Goal: Task Accomplishment & Management: Use online tool/utility

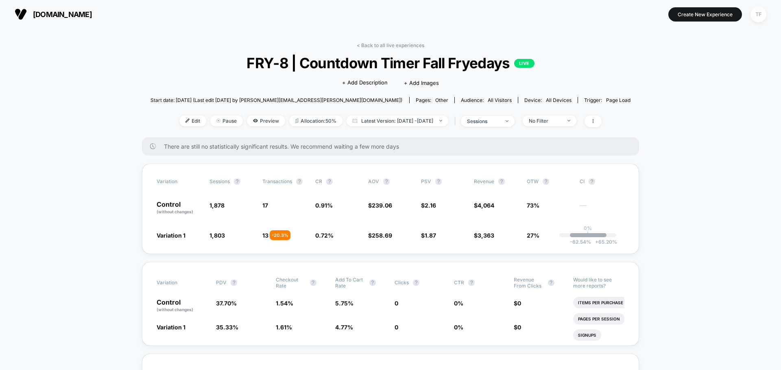
click at [759, 12] on div "TF" at bounding box center [758, 15] width 16 height 16
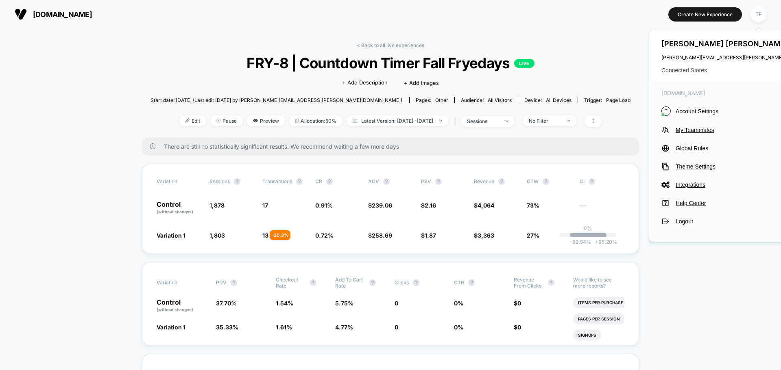
click at [696, 70] on span "Connected Stores" at bounding box center [741, 70] width 161 height 7
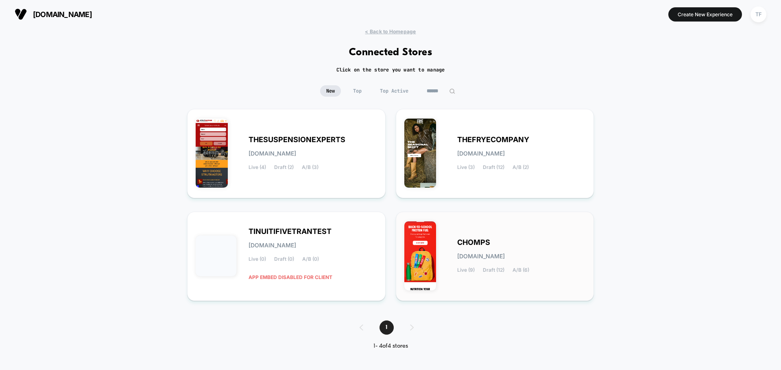
click at [557, 246] on div "CHOMPS [DOMAIN_NAME] Live (9) Draft (12) A/B (6)" at bounding box center [521, 256] width 128 height 33
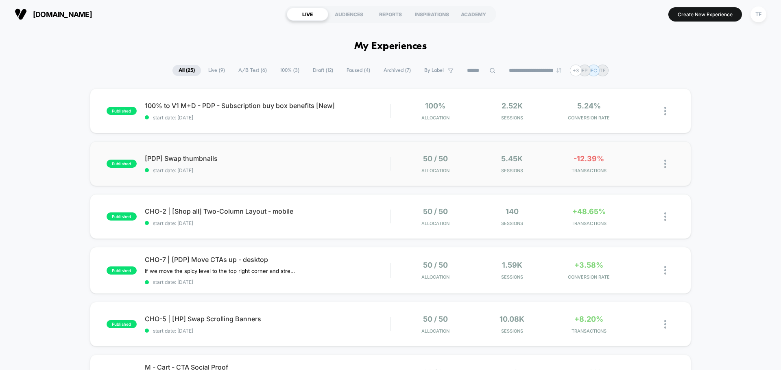
click at [276, 152] on div "published [PDP] Swap thumbnails start date: [DATE] 50 / 50 Allocation 5.45k Ses…" at bounding box center [390, 163] width 601 height 45
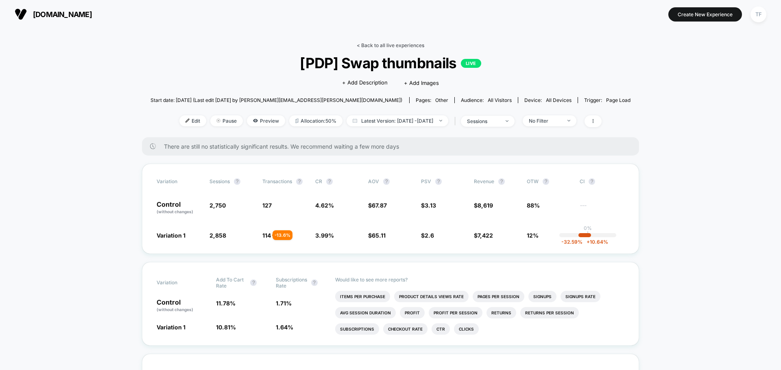
click at [388, 44] on link "< Back to all live experiences" at bounding box center [390, 45] width 67 height 6
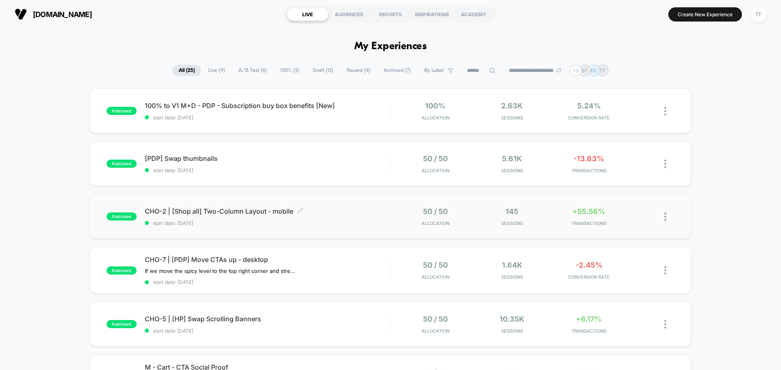
click at [333, 220] on span "start date: [DATE]" at bounding box center [267, 223] width 245 height 6
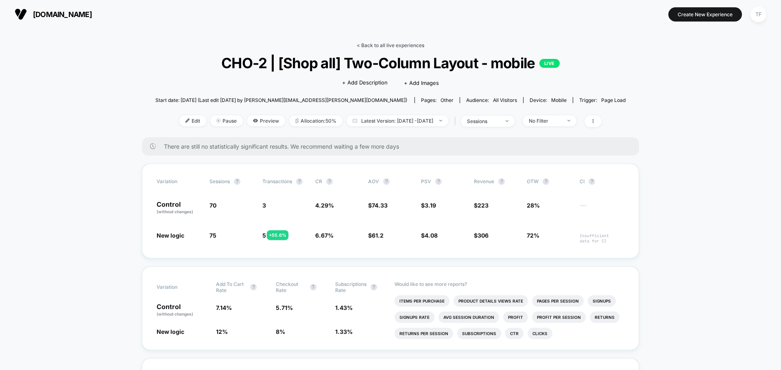
click at [380, 44] on link "< Back to all live experiences" at bounding box center [390, 45] width 67 height 6
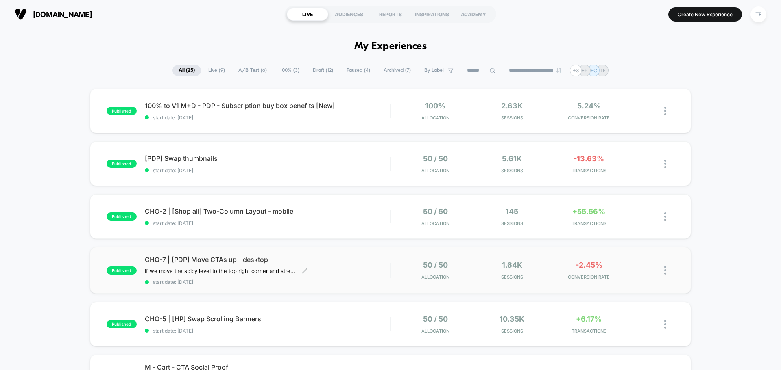
click at [330, 270] on div "CHO-7 | [PDP] Move CTAs up - desktop If we move the spicy level to the top righ…" at bounding box center [267, 271] width 245 height 30
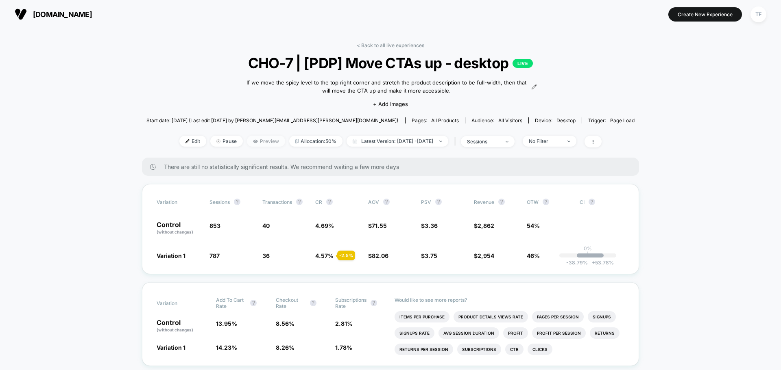
click at [250, 140] on span "Preview" at bounding box center [266, 141] width 38 height 11
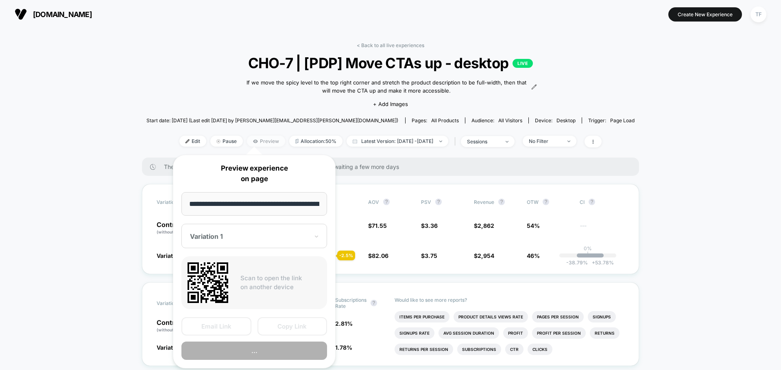
scroll to position [0, 100]
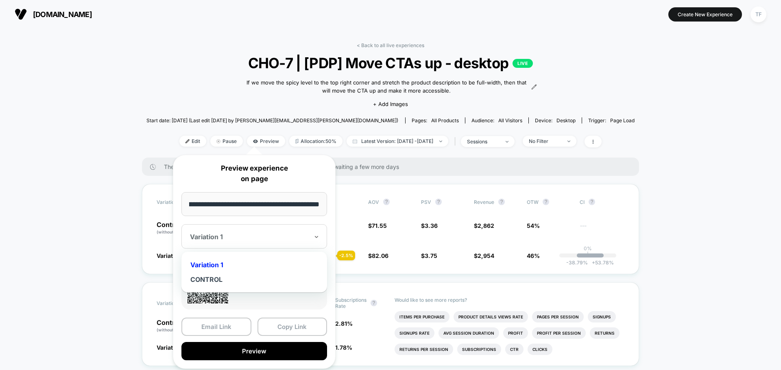
click at [261, 239] on div at bounding box center [249, 237] width 119 height 8
click at [235, 278] on div "CONTROL" at bounding box center [253, 279] width 137 height 15
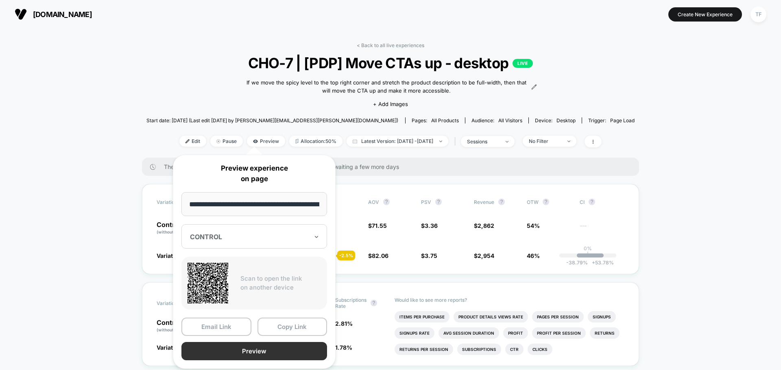
click at [242, 351] on button "Preview" at bounding box center [254, 351] width 146 height 18
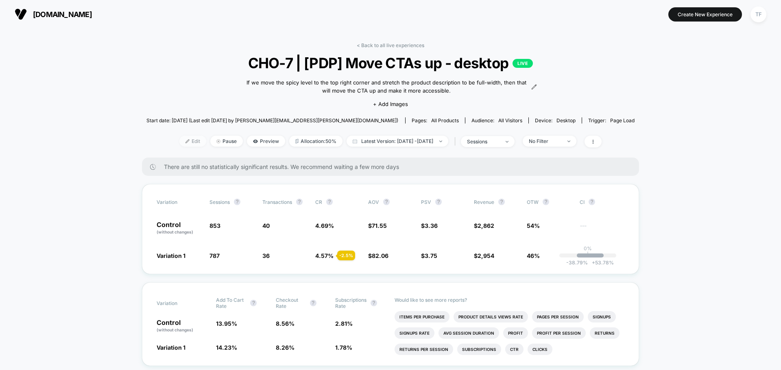
click at [186, 144] on span "Edit" at bounding box center [192, 141] width 27 height 11
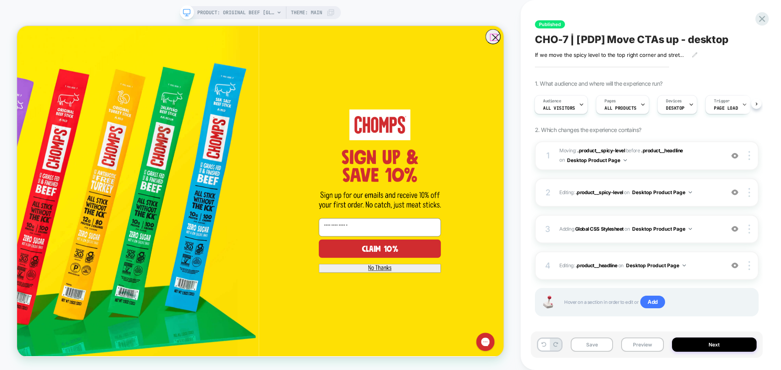
click at [650, 41] on icon "Close dialog" at bounding box center [654, 41] width 8 height 8
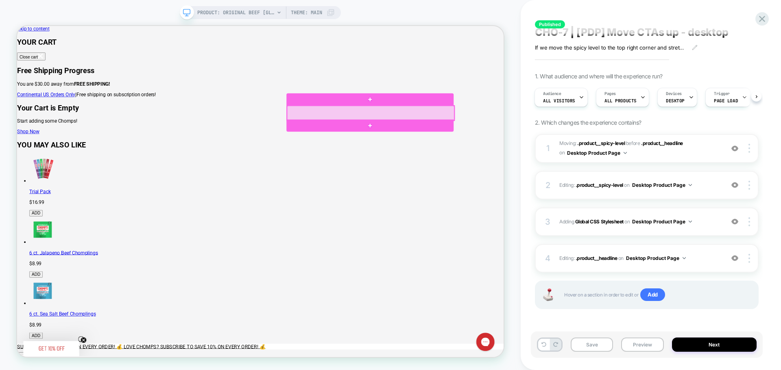
click at [472, 144] on div at bounding box center [488, 143] width 223 height 20
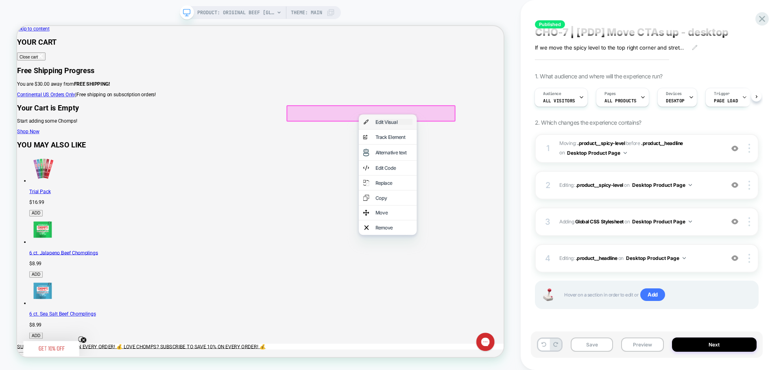
click at [494, 157] on div "Edit Visual" at bounding box center [519, 154] width 50 height 8
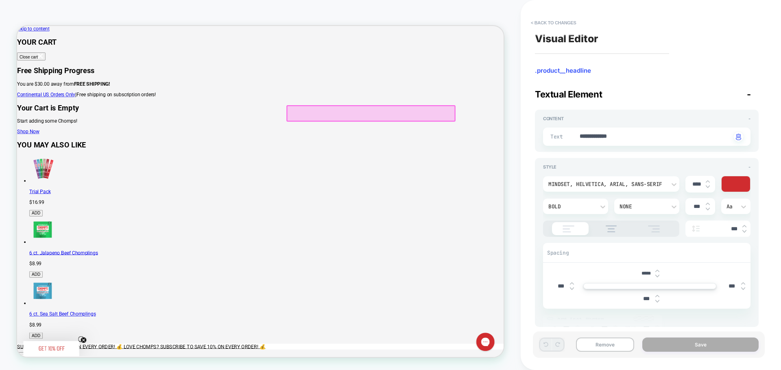
scroll to position [0, 146]
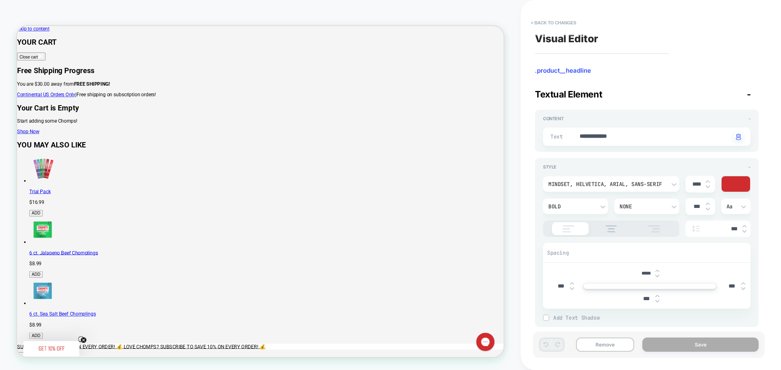
click at [657, 270] on img at bounding box center [657, 271] width 4 height 2
click at [657, 272] on img at bounding box center [657, 271] width 4 height 3
type textarea "*"
type input "*****"
click at [657, 272] on img at bounding box center [657, 271] width 4 height 3
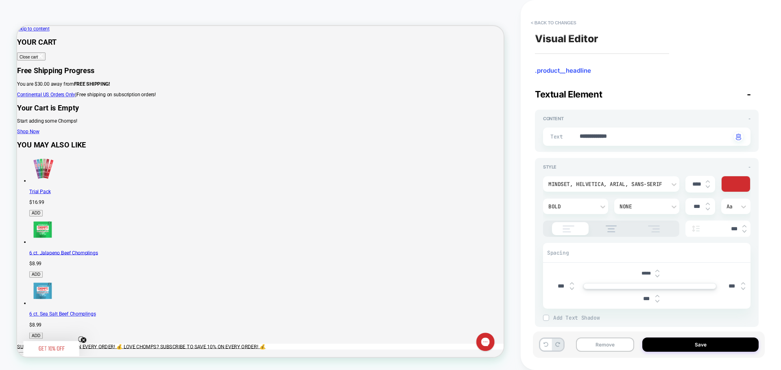
type textarea "*"
type input "*****"
click at [657, 272] on img at bounding box center [657, 271] width 4 height 3
type textarea "*"
type input "*****"
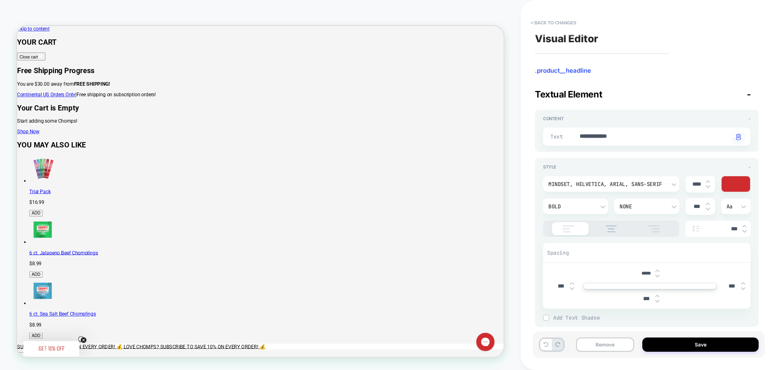
click at [657, 272] on img at bounding box center [657, 271] width 4 height 3
type textarea "*"
type input "*****"
click at [657, 272] on img at bounding box center [657, 271] width 4 height 3
type textarea "*"
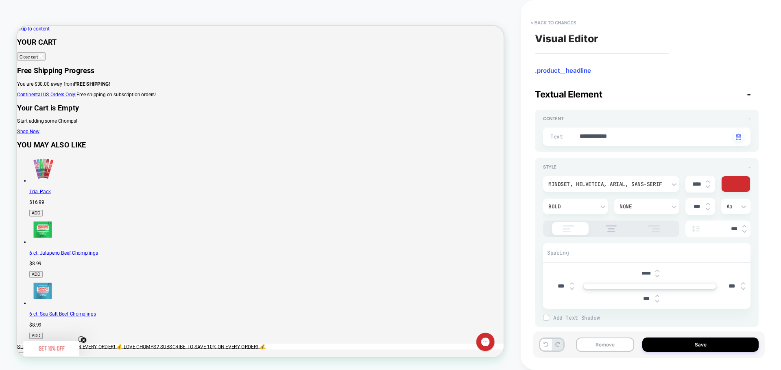
type input "*****"
click at [657, 272] on img at bounding box center [657, 271] width 4 height 3
type textarea "*"
type input "*****"
click at [543, 347] on button at bounding box center [545, 345] width 11 height 12
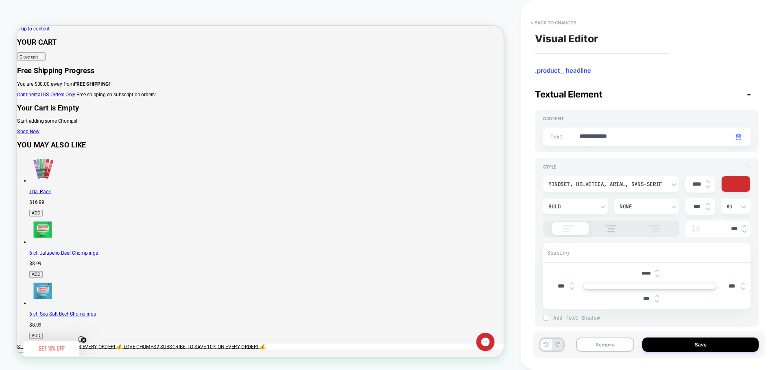
type textarea "*"
type input "*****"
drag, startPoint x: 648, startPoint y: 273, endPoint x: 643, endPoint y: 273, distance: 4.9
click at [643, 273] on input "*****" at bounding box center [646, 274] width 18 height 6
click at [545, 347] on icon at bounding box center [545, 344] width 5 height 5
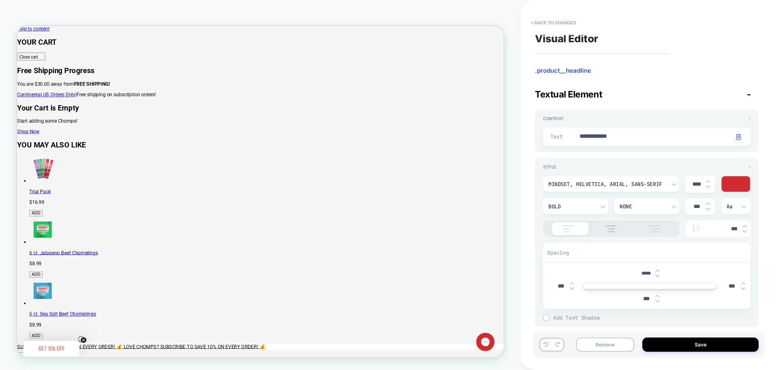
type textarea "*"
type input "*****"
type textarea "*"
type input "*"
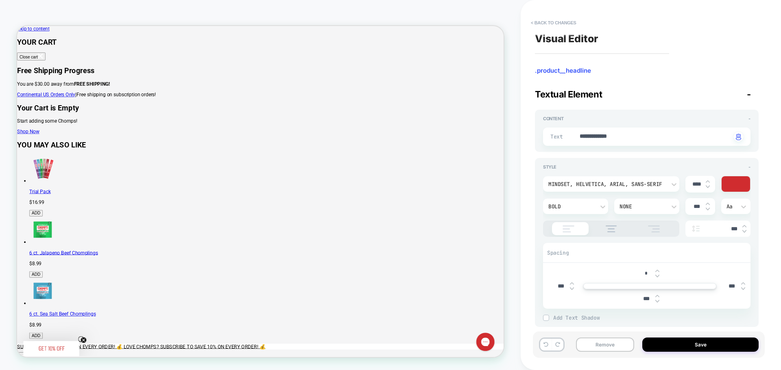
type textarea "*"
type input "****"
type textarea "*"
type input "*****"
type textarea "*"
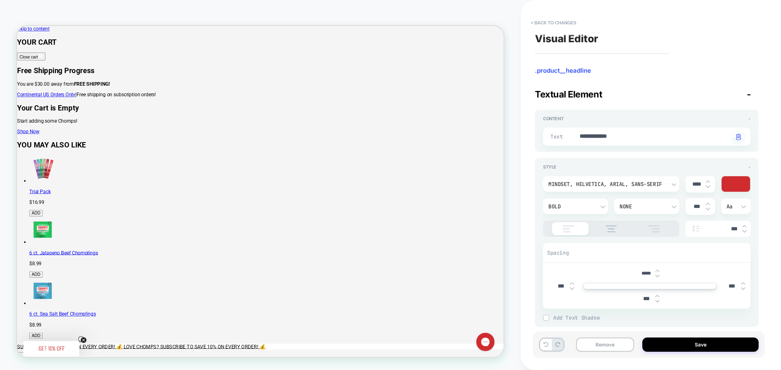
type input "***"
type textarea "*"
type input "******"
type textarea "*"
type input "*****"
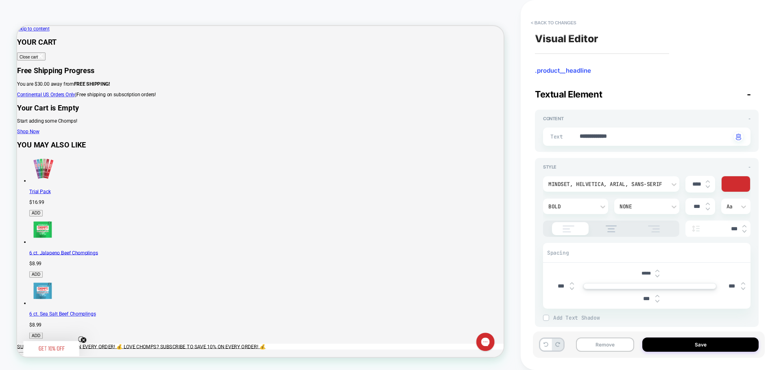
type textarea "*"
type input "*****"
click at [521, 280] on div "**********" at bounding box center [650, 185] width 260 height 370
click at [653, 347] on button "Save" at bounding box center [700, 345] width 116 height 14
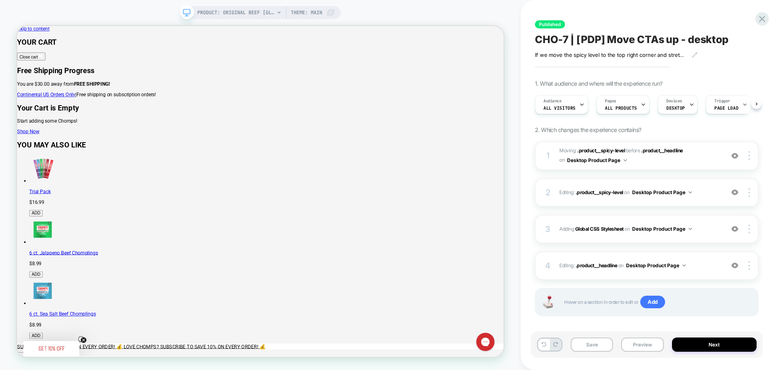
scroll to position [0, 0]
click at [721, 348] on button "Next" at bounding box center [714, 345] width 85 height 14
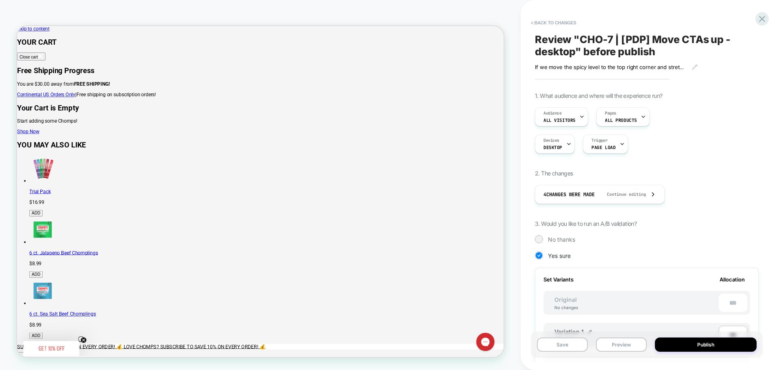
scroll to position [0, 1]
drag, startPoint x: 573, startPoint y: 347, endPoint x: 589, endPoint y: 322, distance: 29.4
click at [574, 346] on button "Save" at bounding box center [562, 345] width 51 height 14
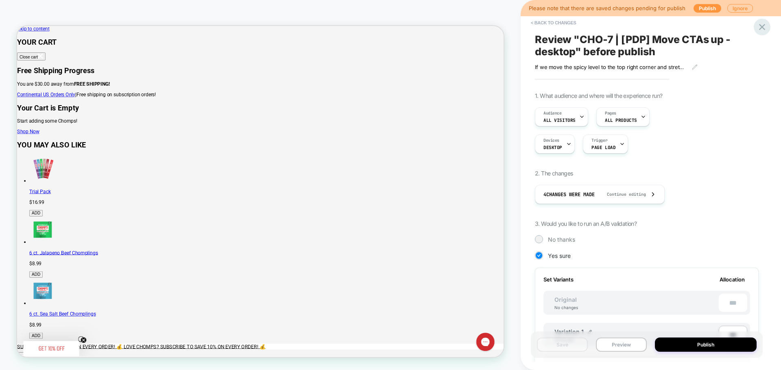
click at [761, 28] on icon at bounding box center [761, 27] width 11 height 11
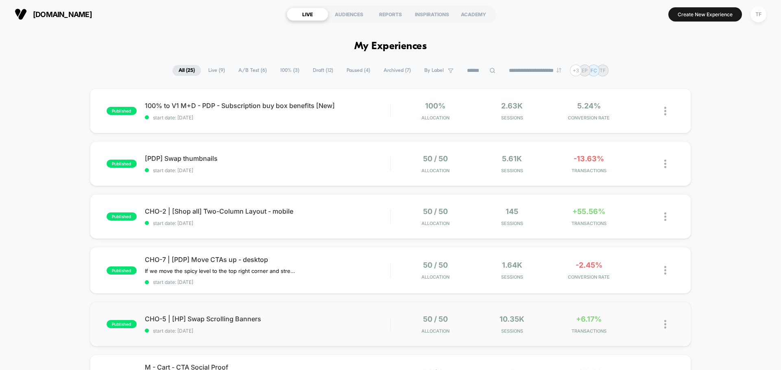
scroll to position [41, 0]
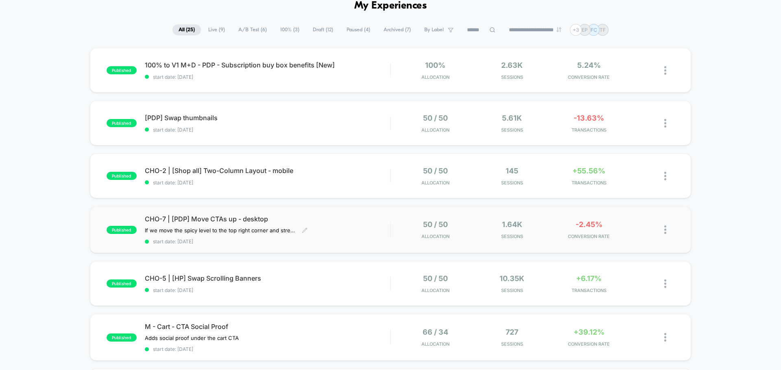
click at [337, 227] on div "CHO-7 | [PDP] Move CTAs up - desktop If we move the spicy level to the top righ…" at bounding box center [267, 230] width 245 height 30
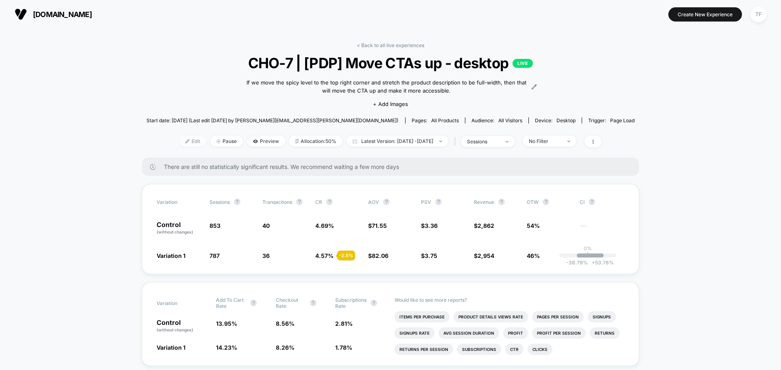
click at [180, 140] on span "Edit" at bounding box center [192, 141] width 27 height 11
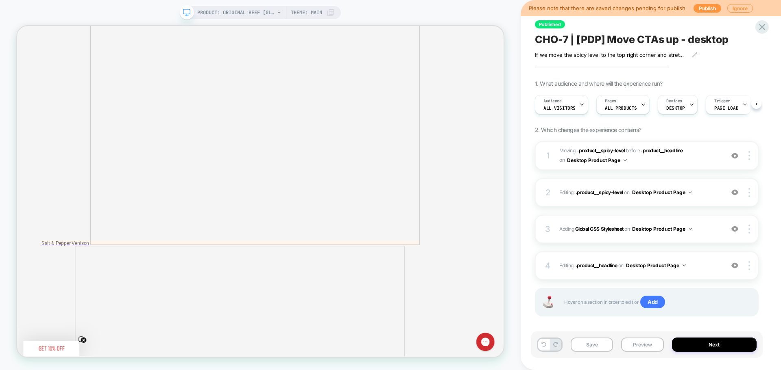
scroll to position [0, 0]
click at [692, 273] on div "4 Editing : .product__headline .product__headline on Desktop Product Page Add B…" at bounding box center [647, 266] width 224 height 28
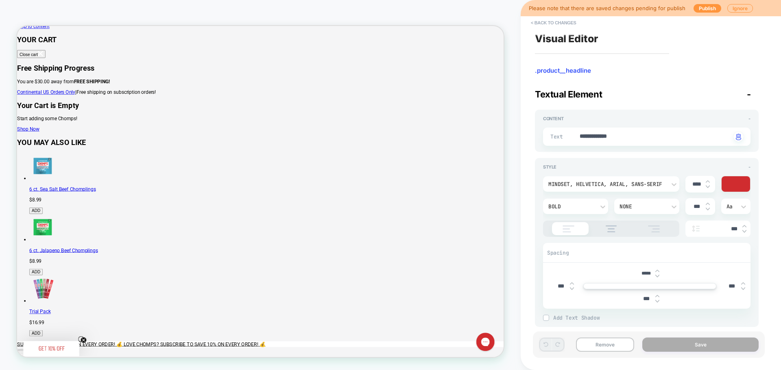
scroll to position [0, 0]
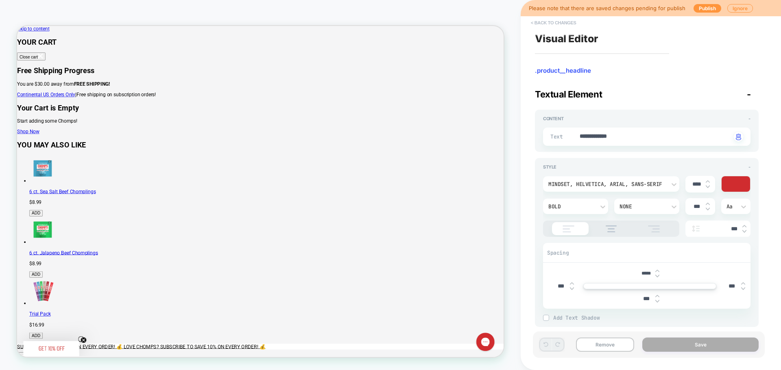
click at [557, 24] on button "< Back to changes" at bounding box center [553, 22] width 54 height 13
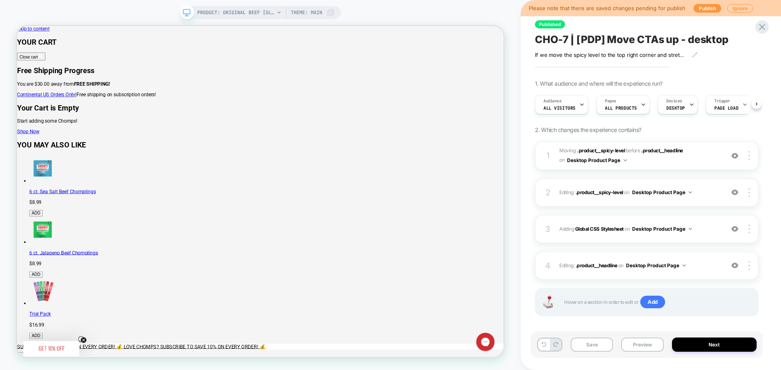
scroll to position [0, 0]
click at [707, 7] on button "Publish" at bounding box center [707, 8] width 28 height 9
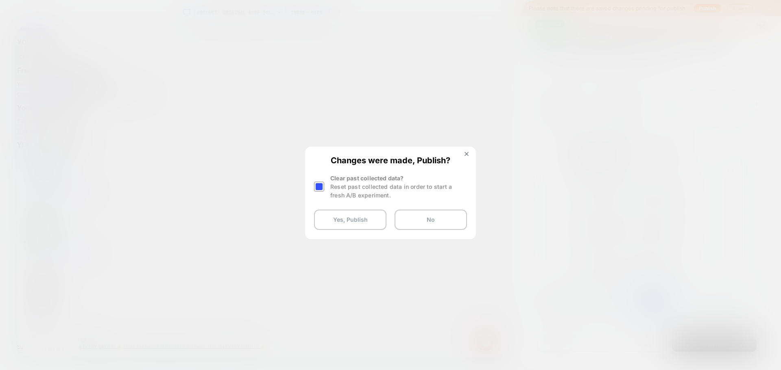
click at [320, 187] on div at bounding box center [319, 187] width 10 height 10
click at [349, 221] on button "Yes, Publish" at bounding box center [350, 220] width 72 height 20
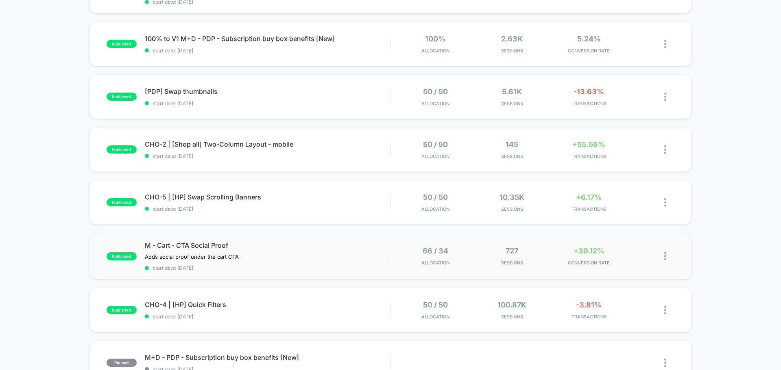
scroll to position [41, 0]
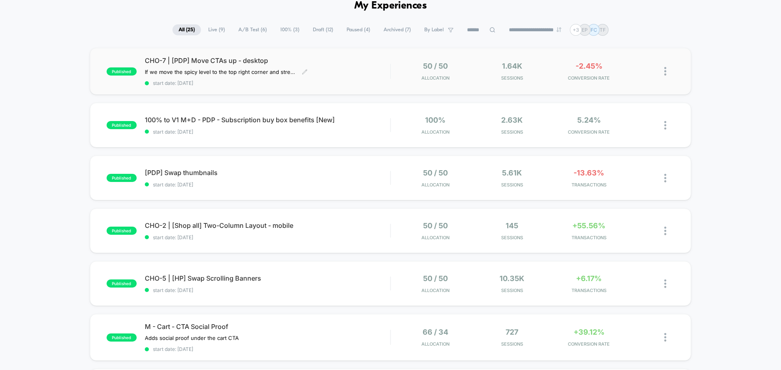
click at [342, 76] on div "CHO-7 | [PDP] Move CTAs up - desktop If we move the spicy level to the top righ…" at bounding box center [267, 72] width 245 height 30
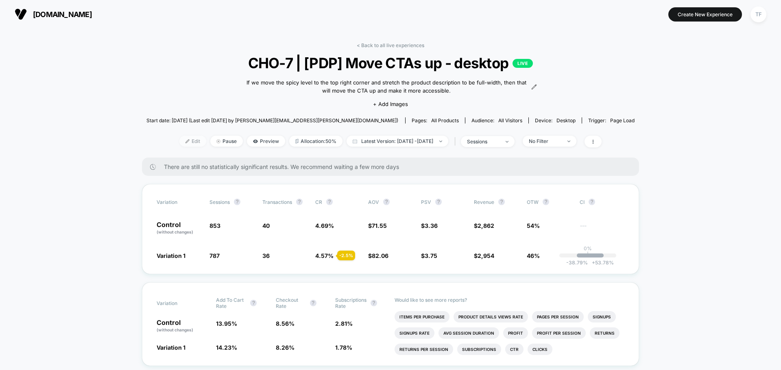
click at [185, 144] on span "Edit" at bounding box center [192, 141] width 27 height 11
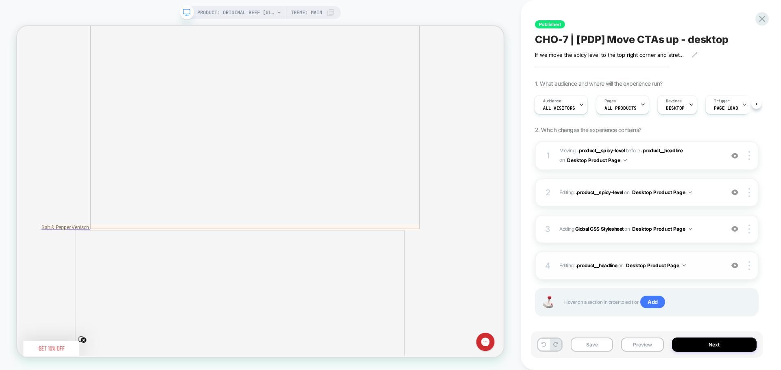
click at [692, 269] on span "Editing : .product__headline .product__headline on Desktop Product Page" at bounding box center [639, 266] width 161 height 10
type textarea "*"
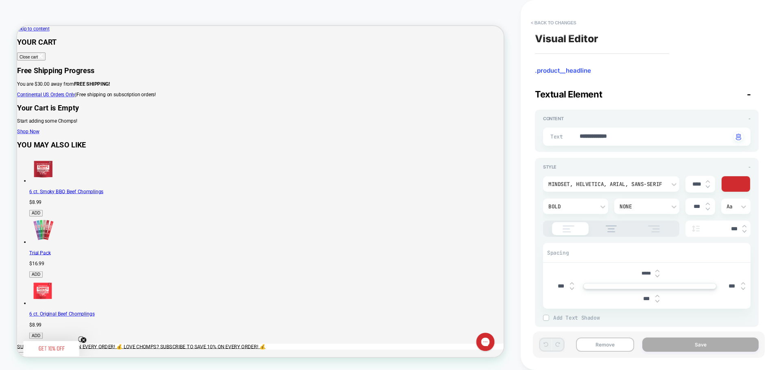
type input "*****"
click at [657, 276] on img at bounding box center [657, 276] width 4 height 3
type textarea "*"
type input "*****"
click at [657, 276] on img at bounding box center [657, 276] width 4 height 3
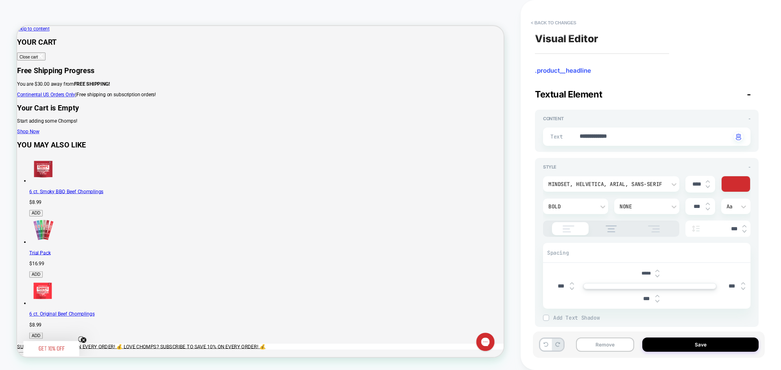
type textarea "*"
type input "*****"
click at [657, 271] on img at bounding box center [657, 271] width 4 height 3
type textarea "*"
type input "*****"
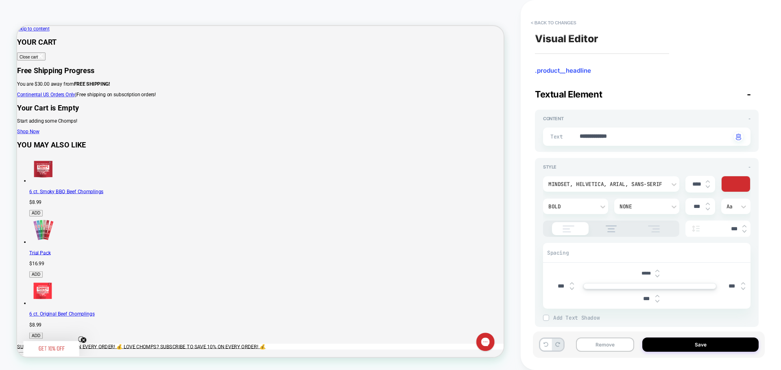
click at [657, 271] on img at bounding box center [657, 271] width 4 height 3
type textarea "*"
type input "*****"
click at [657, 271] on img at bounding box center [657, 271] width 4 height 3
type textarea "*"
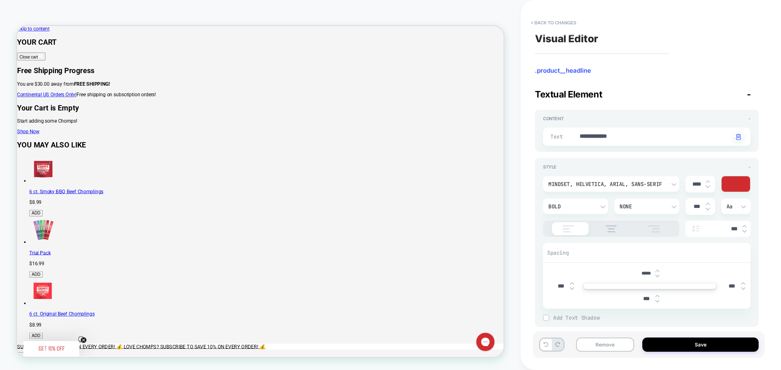
type input "*****"
click at [657, 271] on img at bounding box center [657, 271] width 4 height 3
type textarea "*"
type input "*****"
click at [663, 343] on button "Save" at bounding box center [700, 345] width 116 height 14
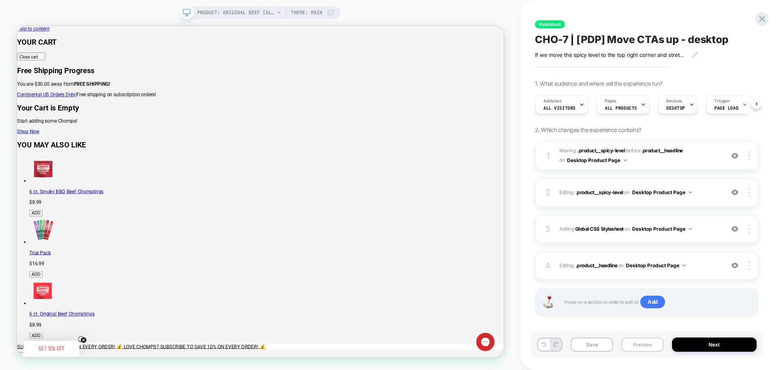
scroll to position [0, 0]
click at [596, 346] on button "Save" at bounding box center [591, 345] width 42 height 14
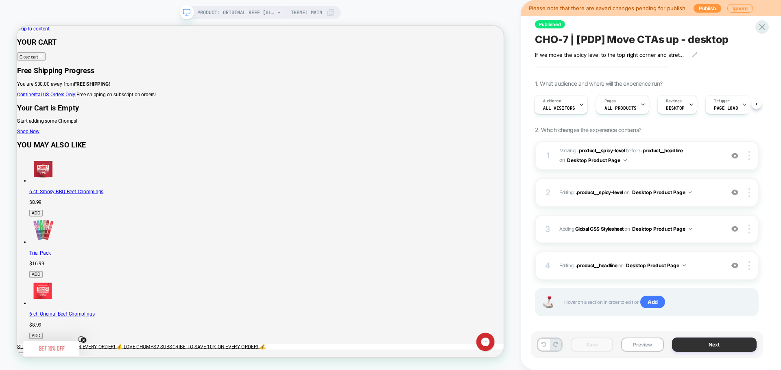
click at [698, 345] on button "Next" at bounding box center [714, 345] width 85 height 14
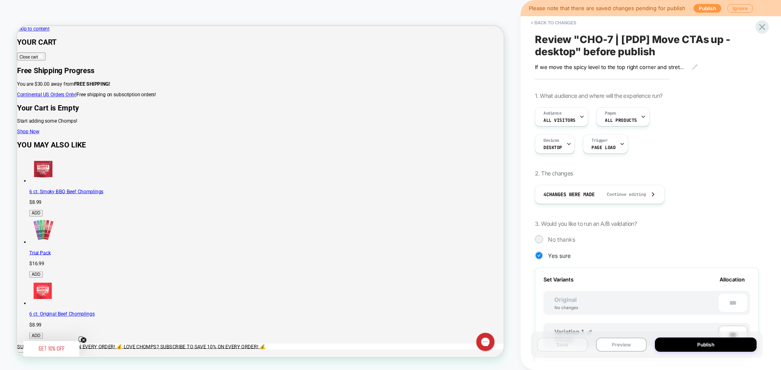
scroll to position [0, 1]
click at [698, 345] on button "Publish" at bounding box center [706, 345] width 102 height 14
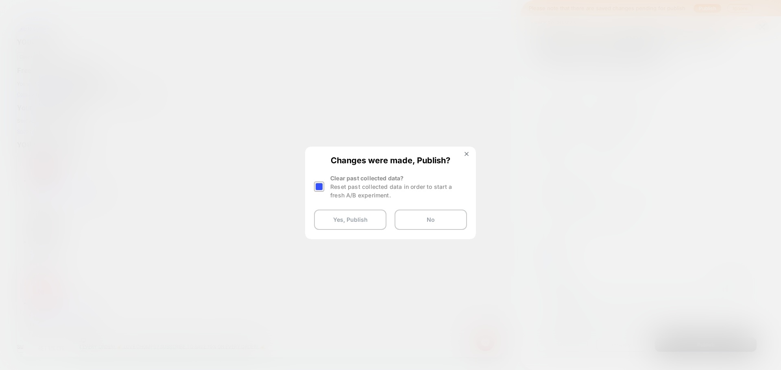
click at [320, 189] on div at bounding box center [319, 187] width 10 height 10
click at [346, 219] on button "Yes, Publish" at bounding box center [350, 220] width 72 height 20
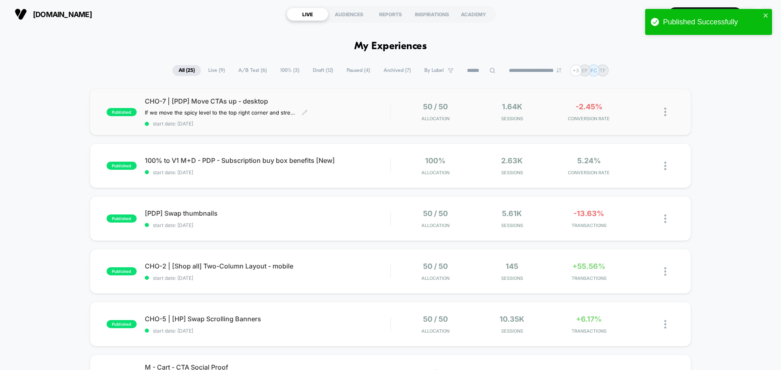
click at [338, 116] on div "CHO-7 | [PDP] Move CTAs up - desktop If we move the spicy level to the top righ…" at bounding box center [267, 112] width 245 height 30
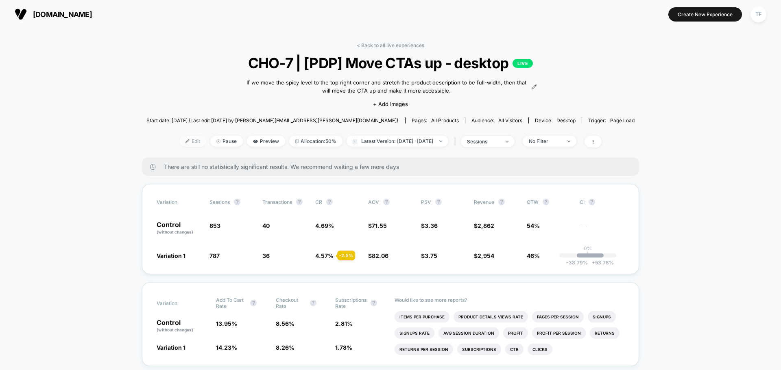
click at [183, 141] on span "Edit" at bounding box center [192, 141] width 27 height 11
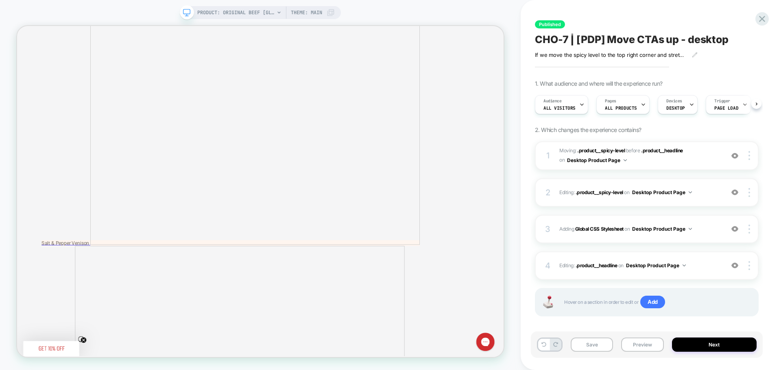
scroll to position [0, 0]
click at [700, 270] on span "Editing : .product__headline .product__headline on Desktop Product Page" at bounding box center [639, 266] width 161 height 10
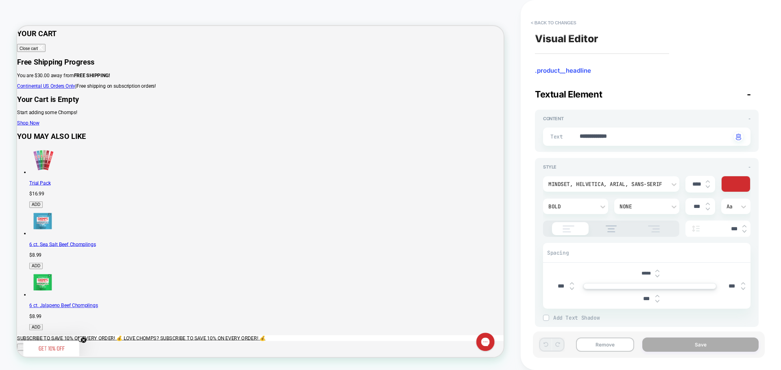
scroll to position [0, 0]
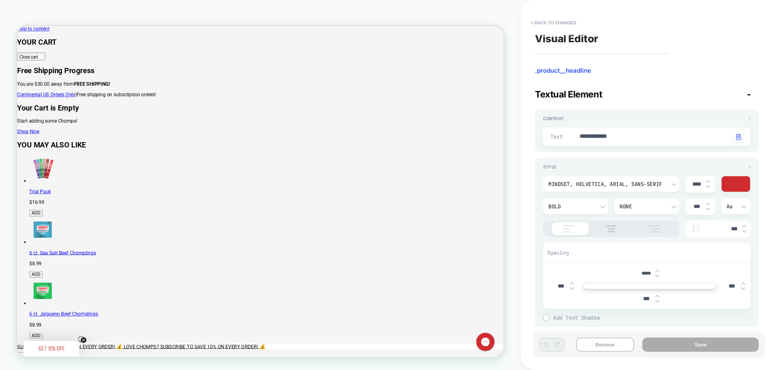
click at [657, 276] on img at bounding box center [657, 276] width 4 height 3
type textarea "*"
type input "*****"
click at [657, 270] on img at bounding box center [657, 271] width 4 height 3
type textarea "*"
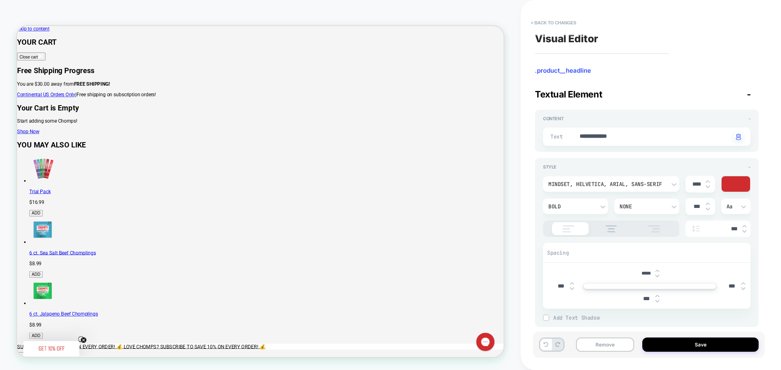
type input "*****"
click at [657, 270] on img at bounding box center [657, 271] width 4 height 3
type textarea "*"
type input "*****"
click at [674, 341] on button "Save" at bounding box center [700, 345] width 116 height 14
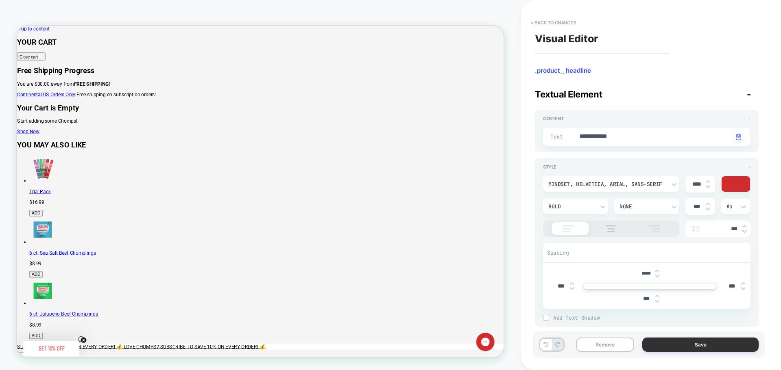
type textarea "*"
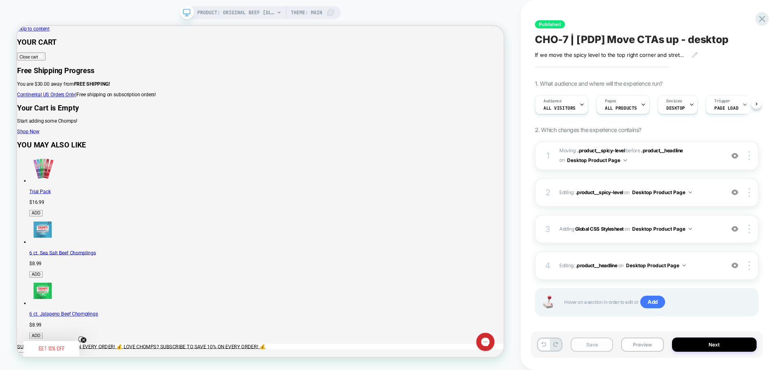
scroll to position [0, 0]
click at [602, 344] on button "Save" at bounding box center [591, 345] width 42 height 14
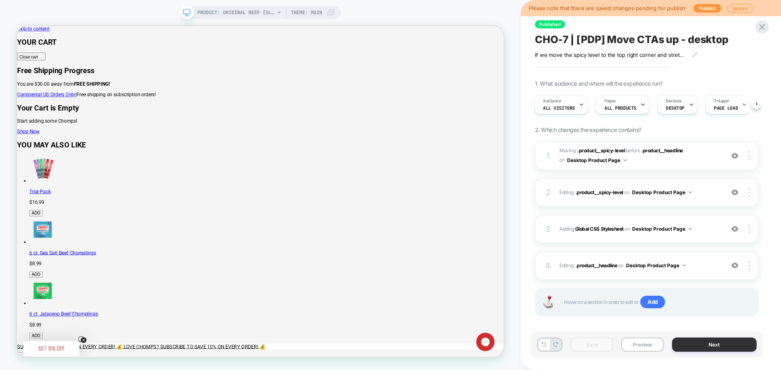
click at [703, 348] on button "Next" at bounding box center [714, 345] width 85 height 14
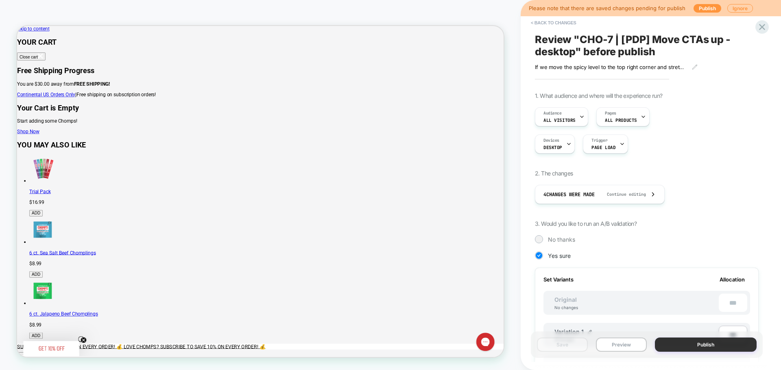
click at [703, 348] on button "Publish" at bounding box center [706, 345] width 102 height 14
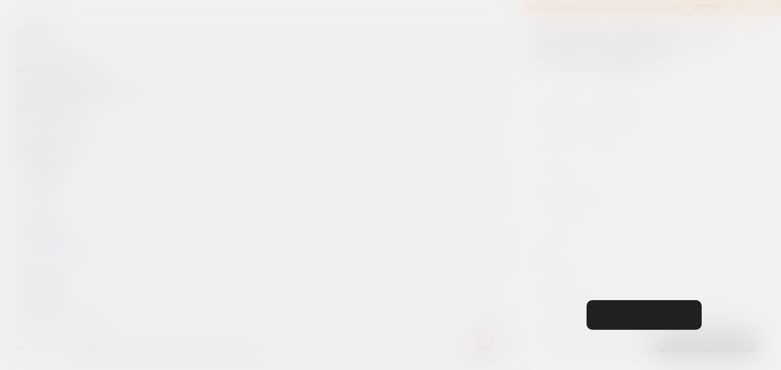
scroll to position [0, 1]
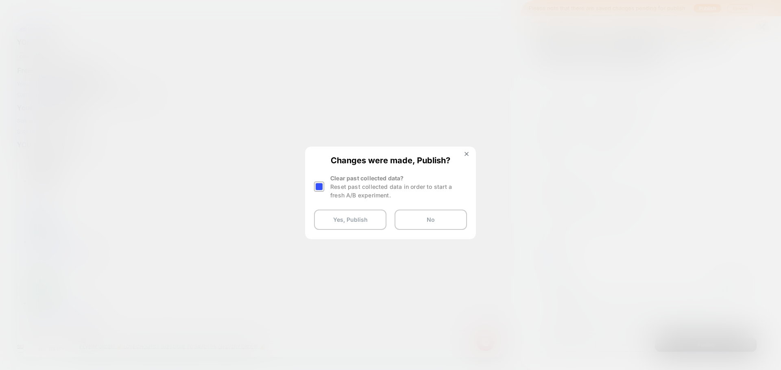
click at [320, 187] on div at bounding box center [319, 187] width 10 height 10
click at [335, 220] on button "Yes, Publish" at bounding box center [350, 220] width 72 height 20
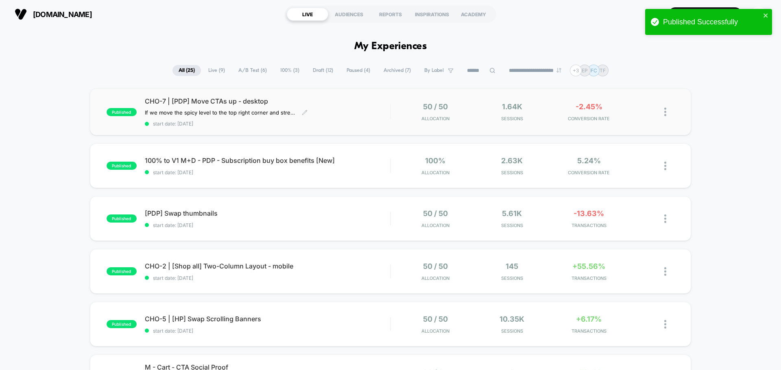
click at [330, 108] on div "CHO-7 | [PDP] Move CTAs up - desktop If we move the spicy level to the top righ…" at bounding box center [267, 112] width 245 height 30
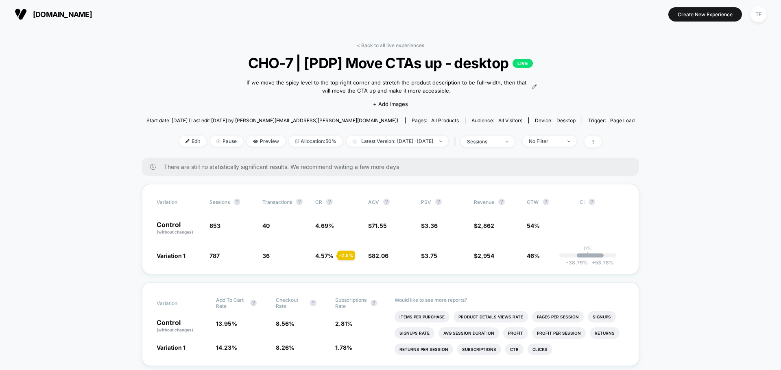
click at [184, 141] on span "Edit" at bounding box center [192, 141] width 27 height 11
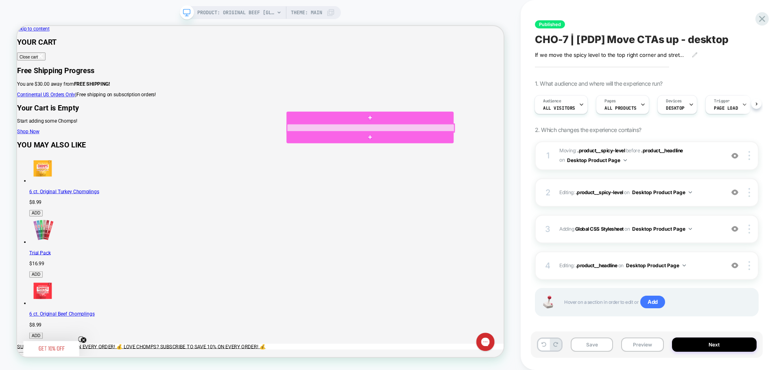
click at [479, 162] on div at bounding box center [488, 162] width 223 height 11
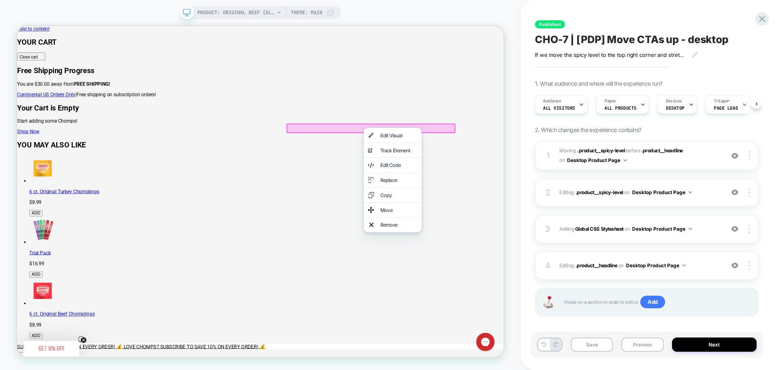
click at [502, 176] on div "Edit Visual" at bounding box center [526, 172] width 50 height 8
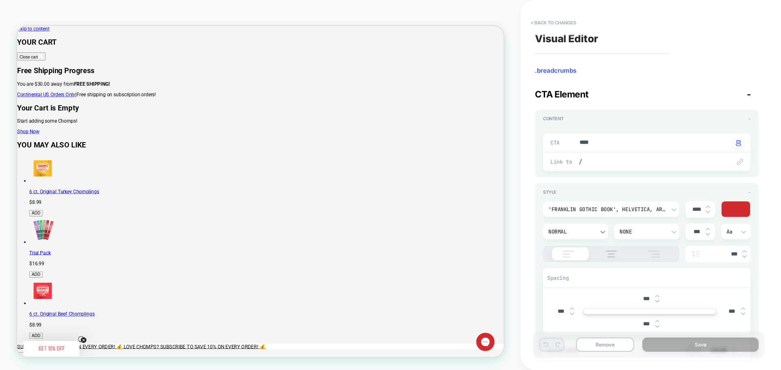
click at [601, 232] on icon at bounding box center [602, 232] width 5 height 3
click at [601, 232] on div at bounding box center [390, 185] width 781 height 370
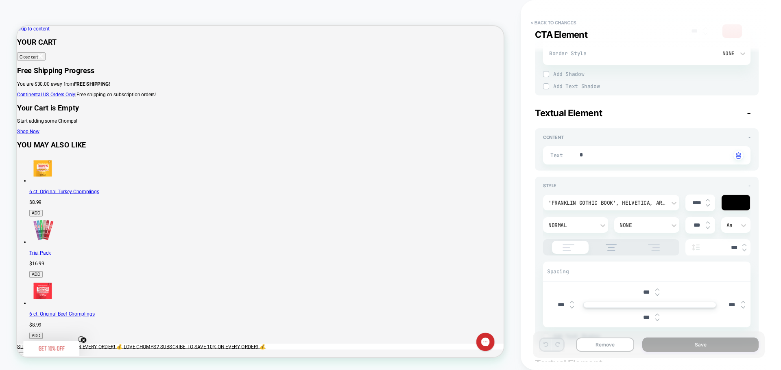
scroll to position [1301, 0]
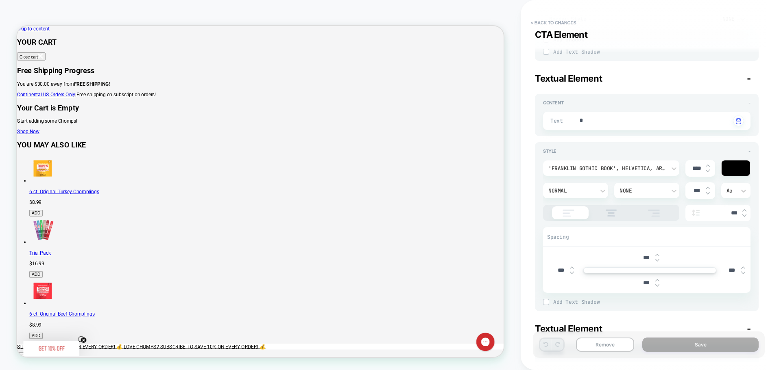
type textarea "*"
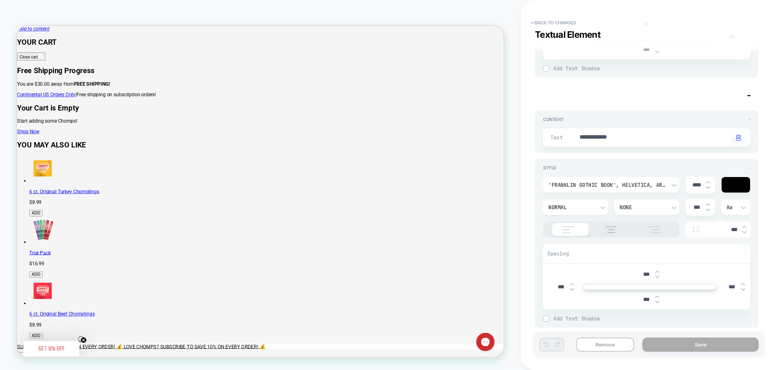
scroll to position [1575, 0]
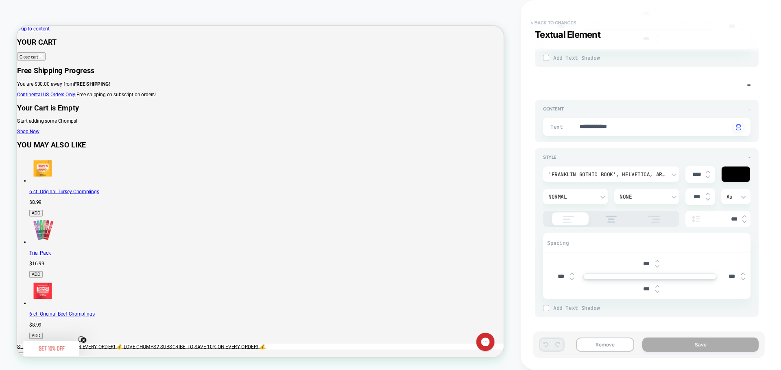
click at [555, 23] on button "< Back to changes" at bounding box center [553, 22] width 54 height 13
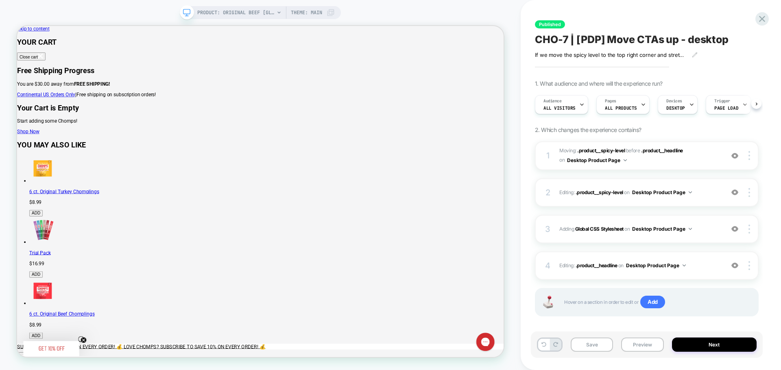
scroll to position [0, 0]
click at [759, 16] on icon at bounding box center [761, 18] width 11 height 11
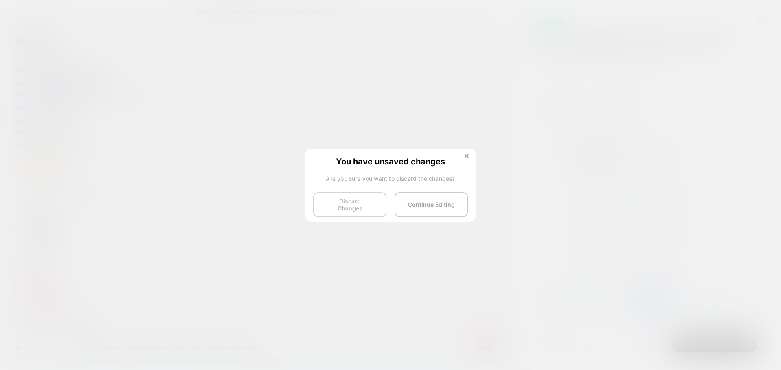
click at [329, 206] on button "Discard Changes" at bounding box center [349, 204] width 73 height 25
